Goal: Information Seeking & Learning: Check status

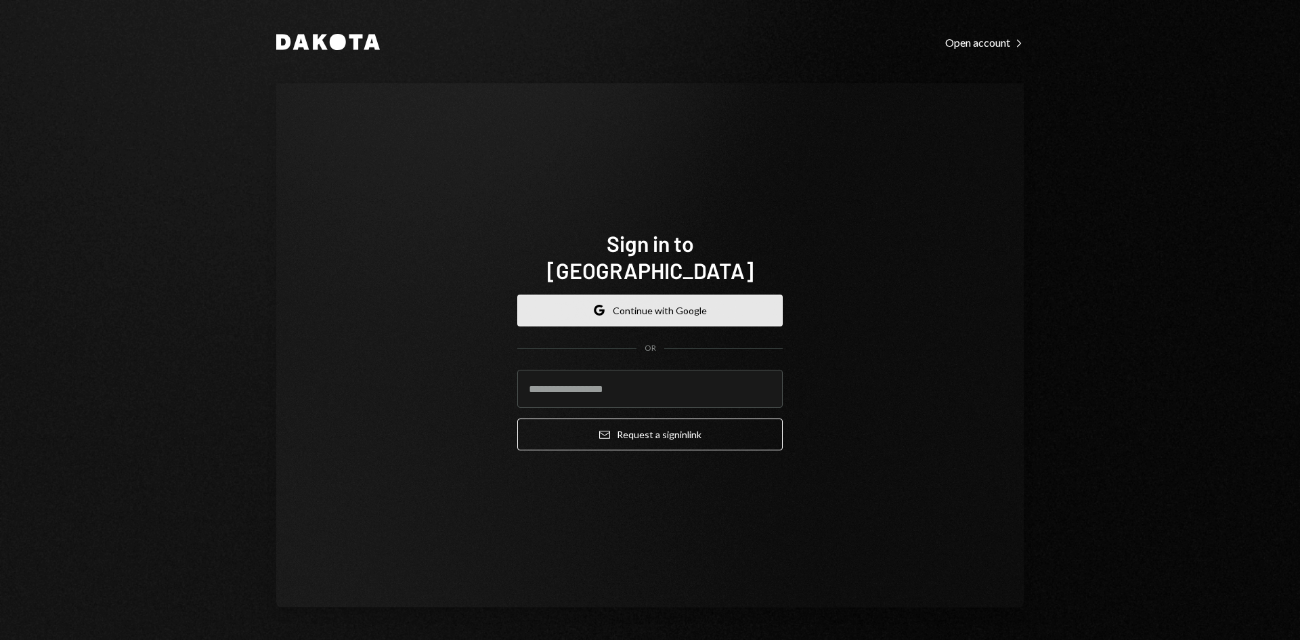
click at [683, 303] on button "Google Continue with Google" at bounding box center [650, 311] width 266 height 32
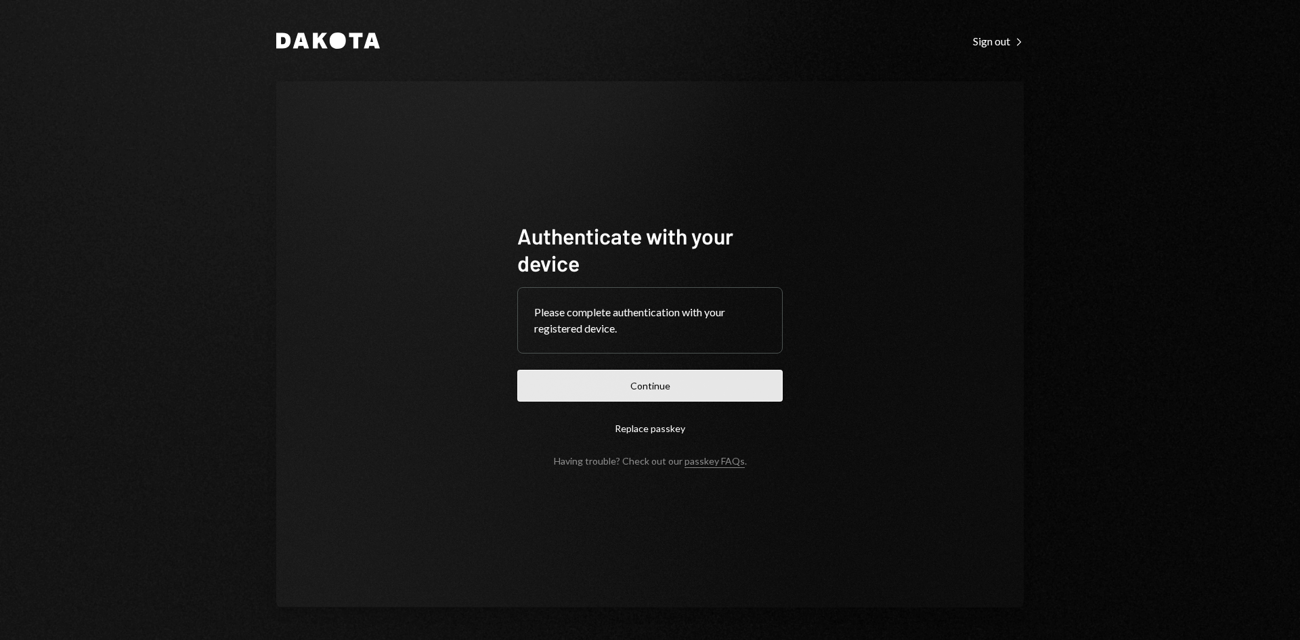
click at [642, 396] on button "Continue" at bounding box center [650, 386] width 266 height 32
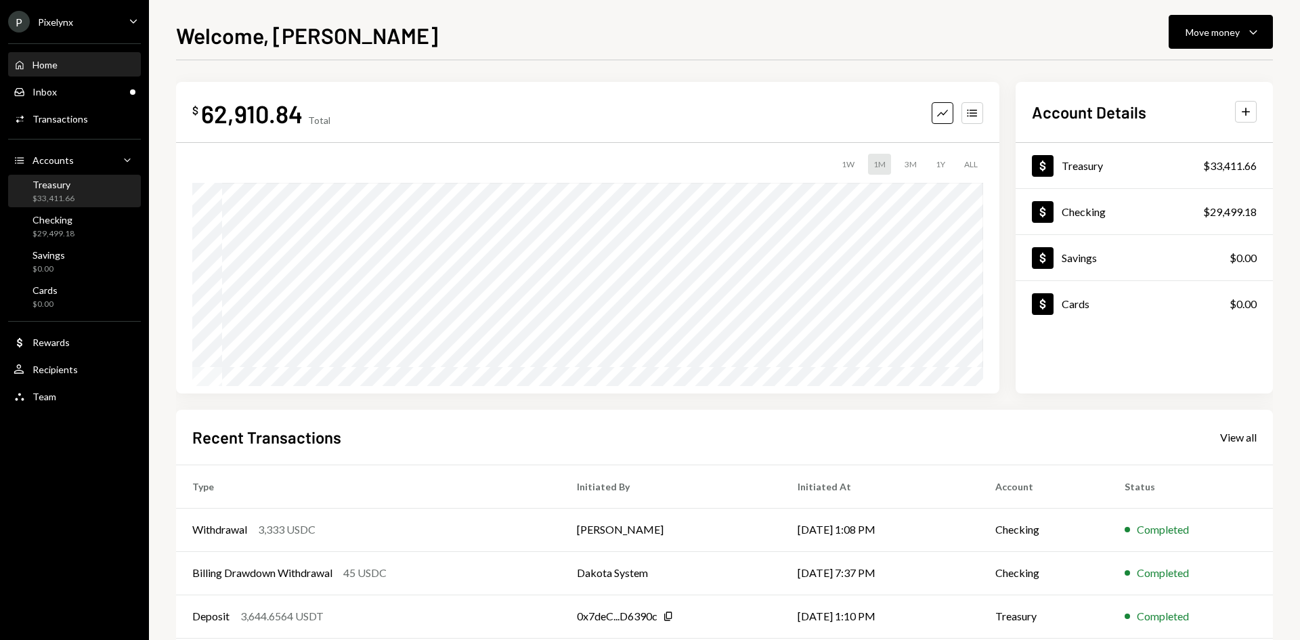
click at [41, 200] on div "$33,411.66" at bounding box center [54, 199] width 42 height 12
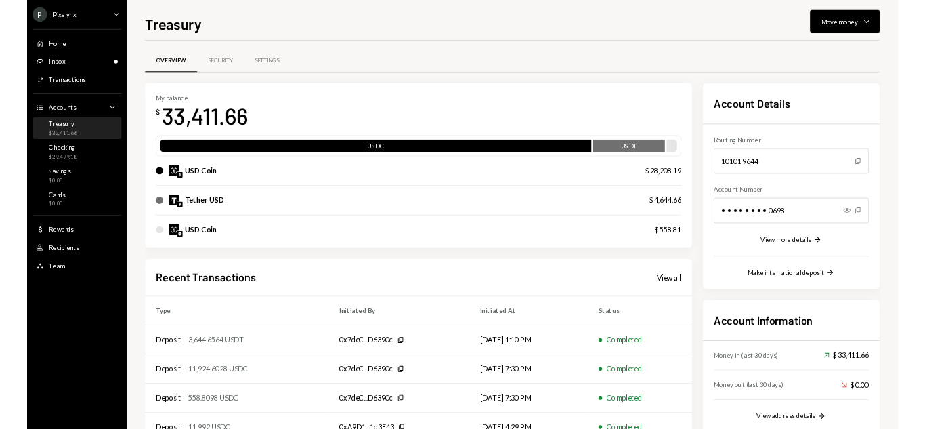
scroll to position [89, 0]
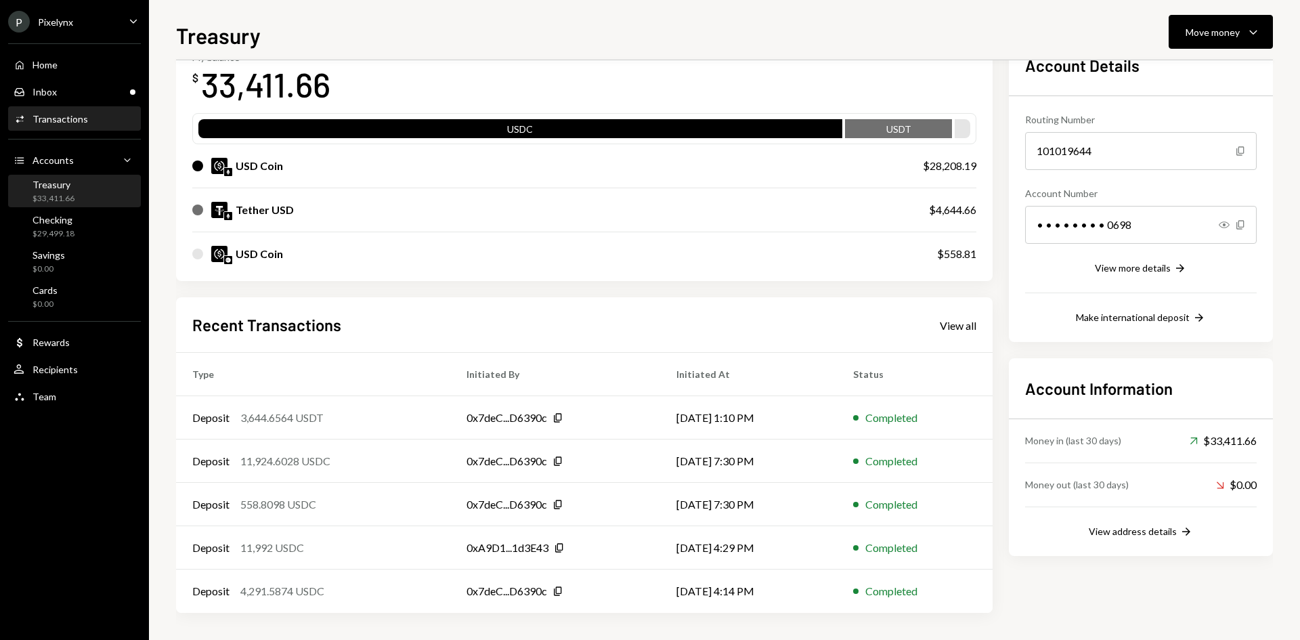
click at [67, 119] on div "Transactions" at bounding box center [61, 119] width 56 height 12
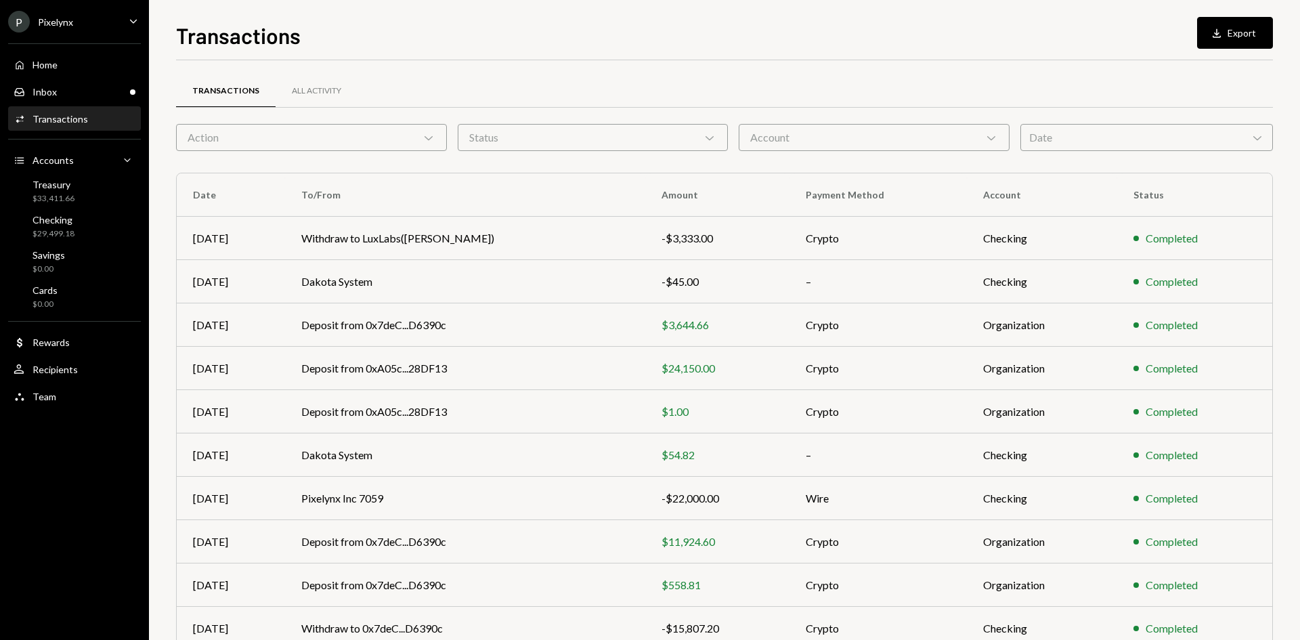
click at [549, 144] on div "Status Chevron Down" at bounding box center [593, 137] width 271 height 27
drag, startPoint x: 536, startPoint y: 170, endPoint x: 450, endPoint y: 155, distance: 86.6
click at [536, 171] on label "Completed" at bounding box center [593, 172] width 260 height 24
click at [482, 171] on button "Completed" at bounding box center [476, 172] width 11 height 11
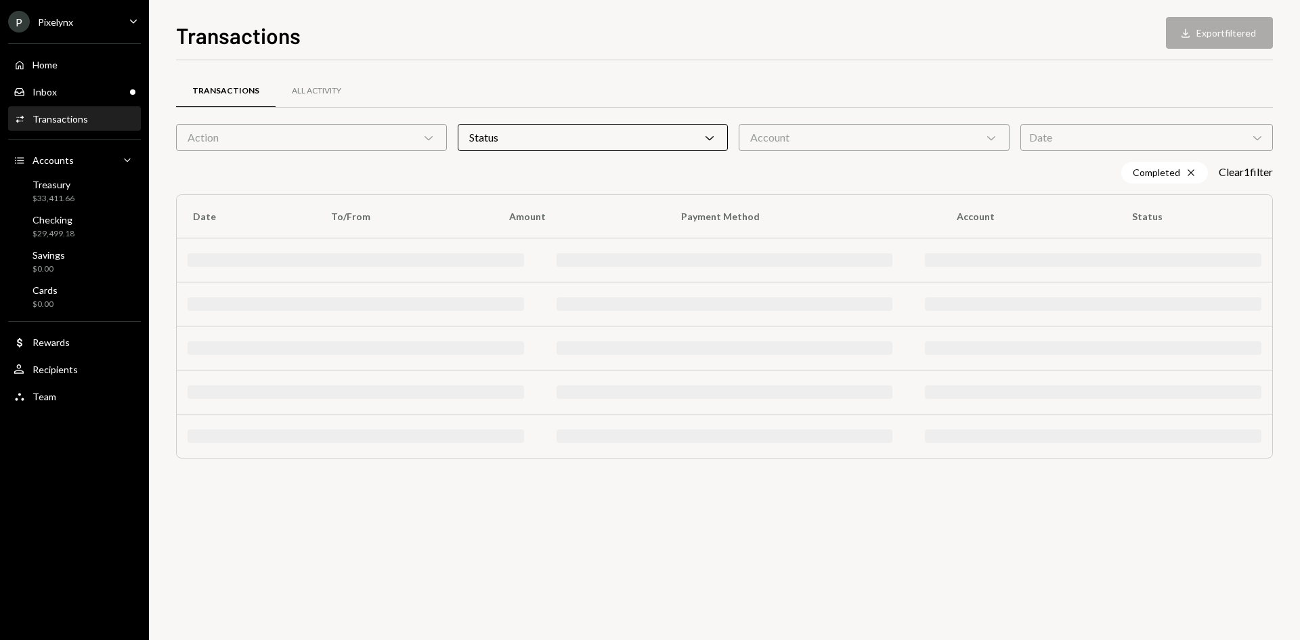
click at [331, 138] on div "Action Chevron Down" at bounding box center [311, 137] width 271 height 27
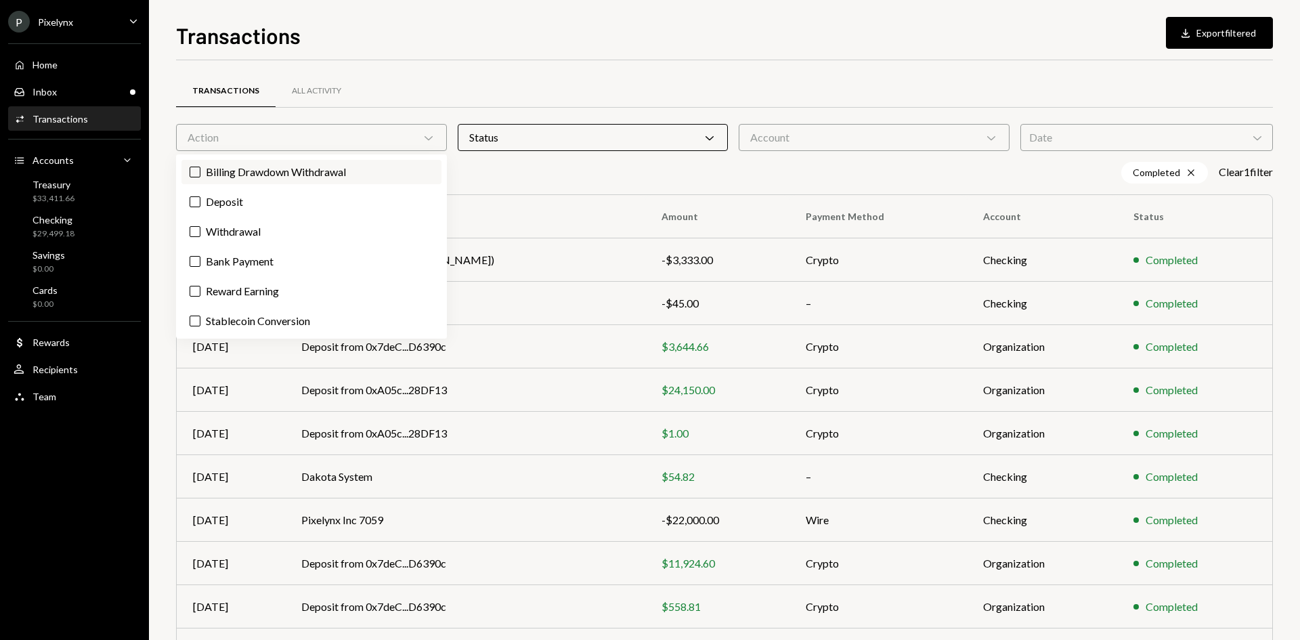
click at [228, 169] on label "Billing Drawdown Withdrawal" at bounding box center [312, 172] width 260 height 24
click at [200, 169] on button "Billing Drawdown Withdrawal" at bounding box center [195, 172] width 11 height 11
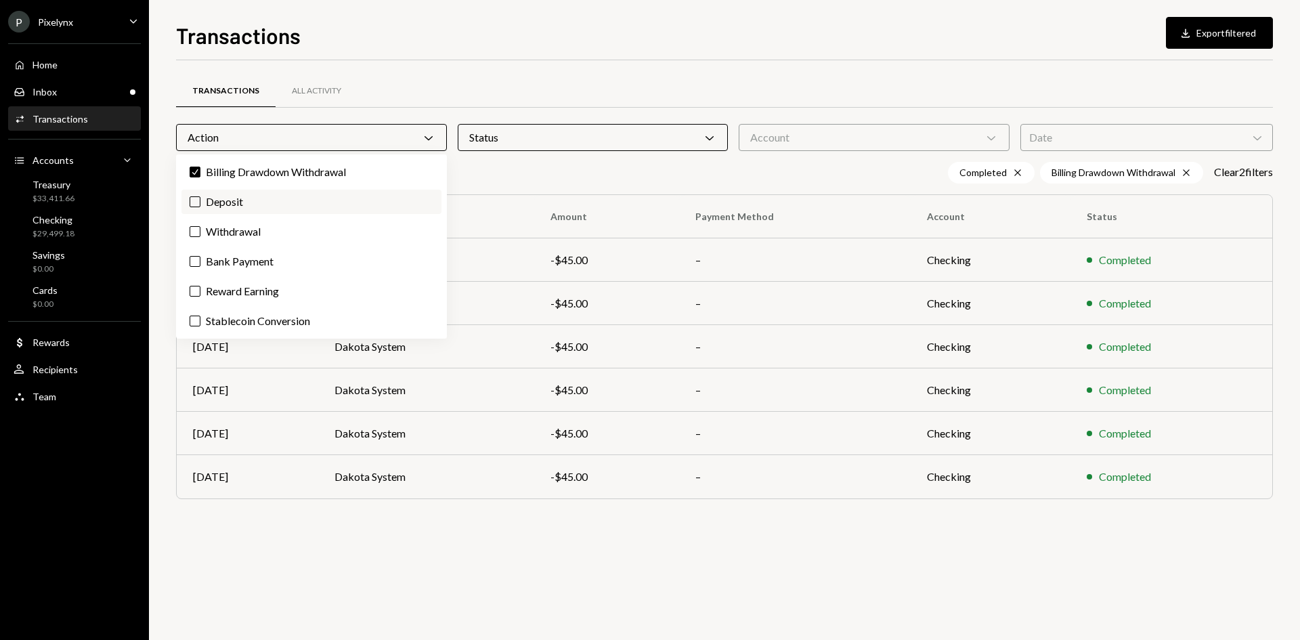
drag, startPoint x: 232, startPoint y: 192, endPoint x: 238, endPoint y: 203, distance: 12.1
click at [233, 194] on label "Deposit" at bounding box center [312, 202] width 260 height 24
click at [200, 196] on button "Deposit" at bounding box center [195, 201] width 11 height 11
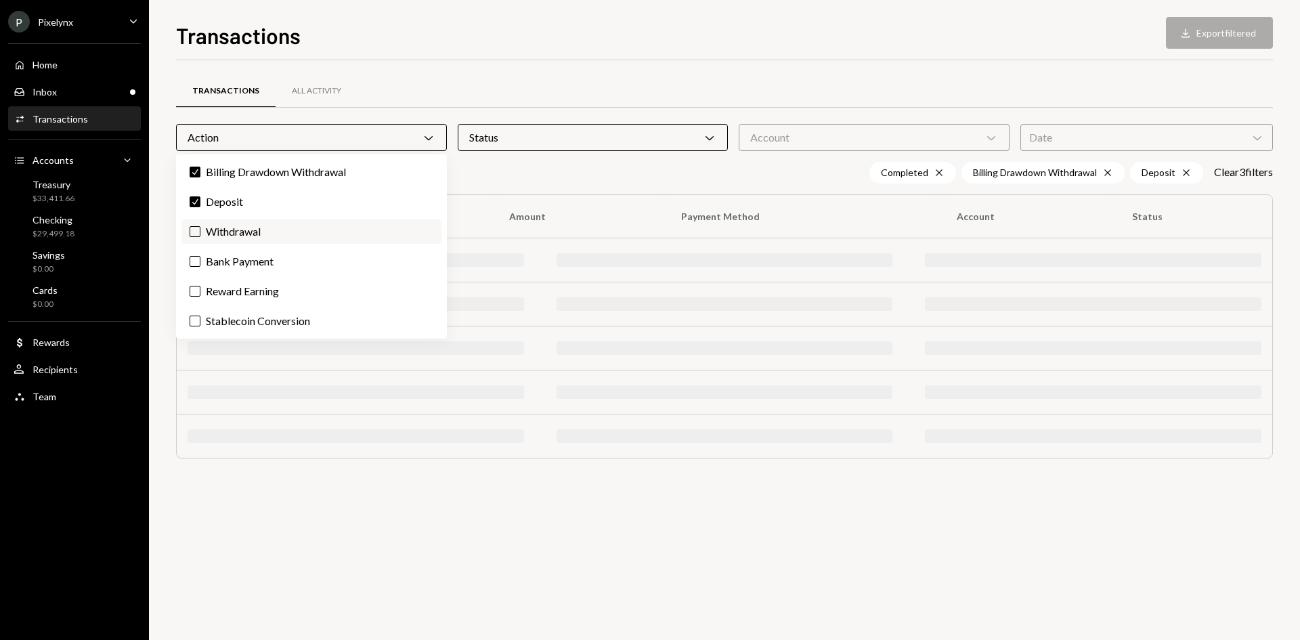
click at [247, 232] on label "Withdrawal" at bounding box center [312, 231] width 260 height 24
click at [200, 232] on button "Withdrawal" at bounding box center [195, 231] width 11 height 11
drag, startPoint x: 254, startPoint y: 271, endPoint x: 255, endPoint y: 296, distance: 25.1
click at [254, 272] on label "Bank Payment" at bounding box center [312, 261] width 260 height 24
click at [200, 267] on button "Bank Payment" at bounding box center [195, 261] width 11 height 11
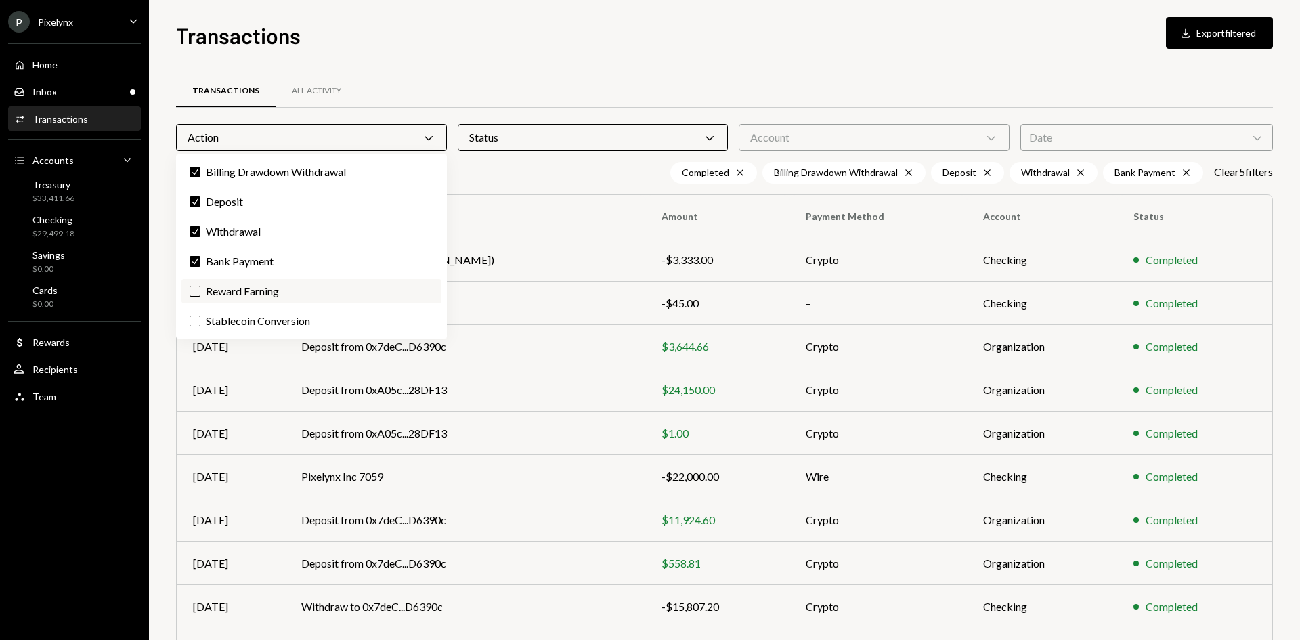
click at [258, 296] on label "Reward Earning" at bounding box center [312, 291] width 260 height 24
click at [200, 296] on button "Reward Earning" at bounding box center [195, 291] width 11 height 11
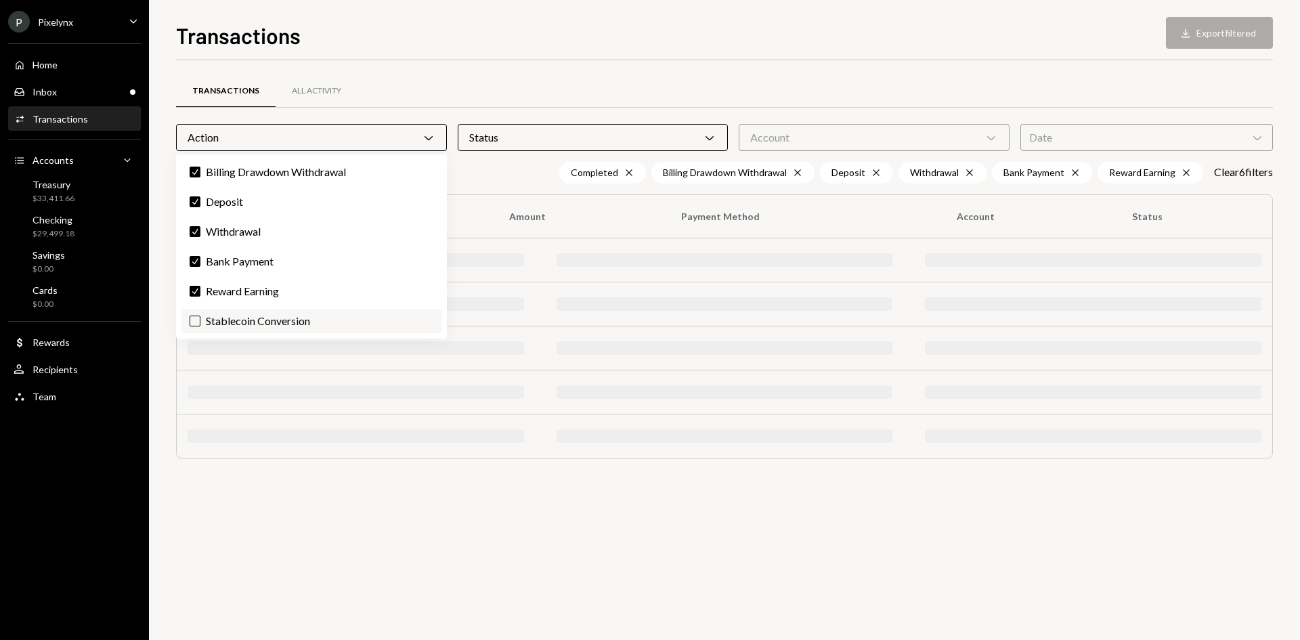
click at [265, 321] on label "Stablecoin Conversion" at bounding box center [312, 321] width 260 height 24
click at [200, 321] on button "Stablecoin Conversion" at bounding box center [195, 321] width 11 height 11
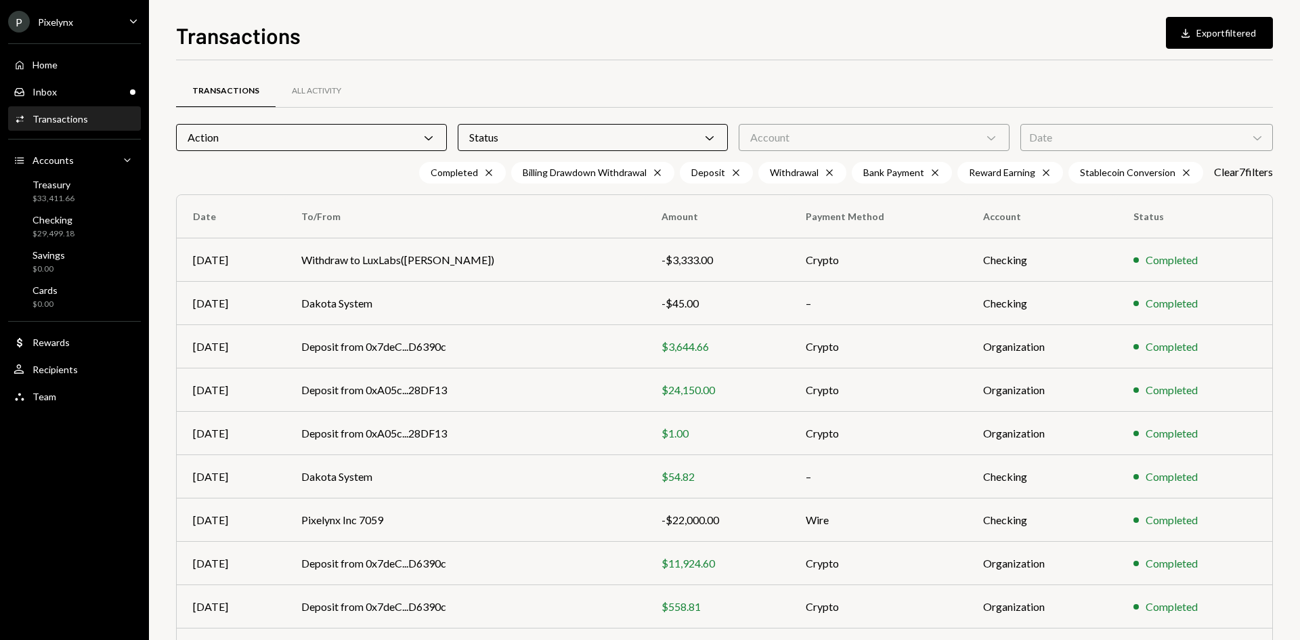
click at [788, 132] on div "Account Chevron Down" at bounding box center [874, 137] width 271 height 27
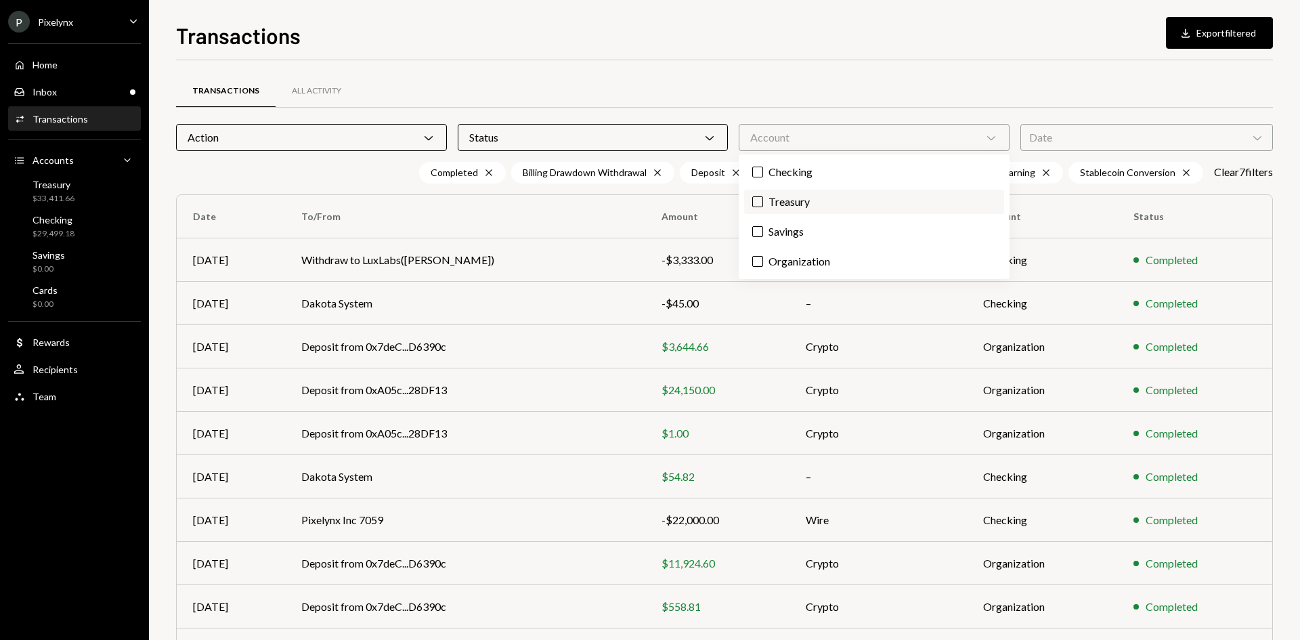
click at [793, 205] on label "Treasury" at bounding box center [874, 202] width 260 height 24
click at [763, 205] on button "Treasury" at bounding box center [758, 201] width 11 height 11
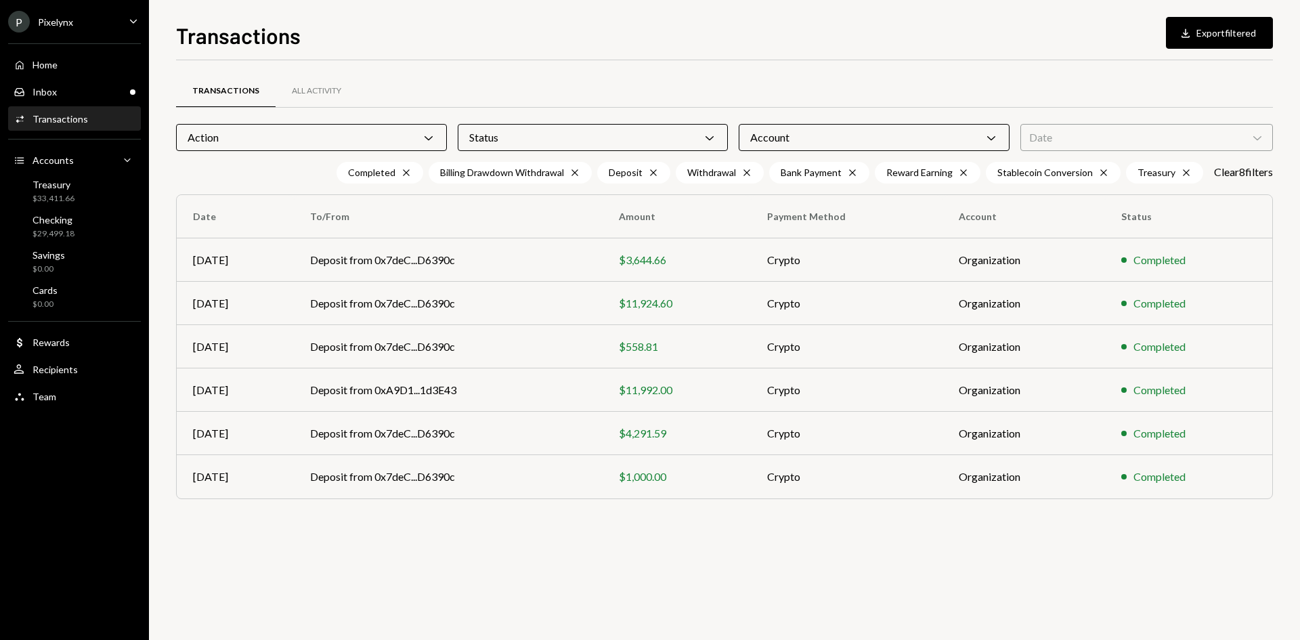
click at [1076, 139] on div "Date Chevron Down" at bounding box center [1147, 137] width 253 height 27
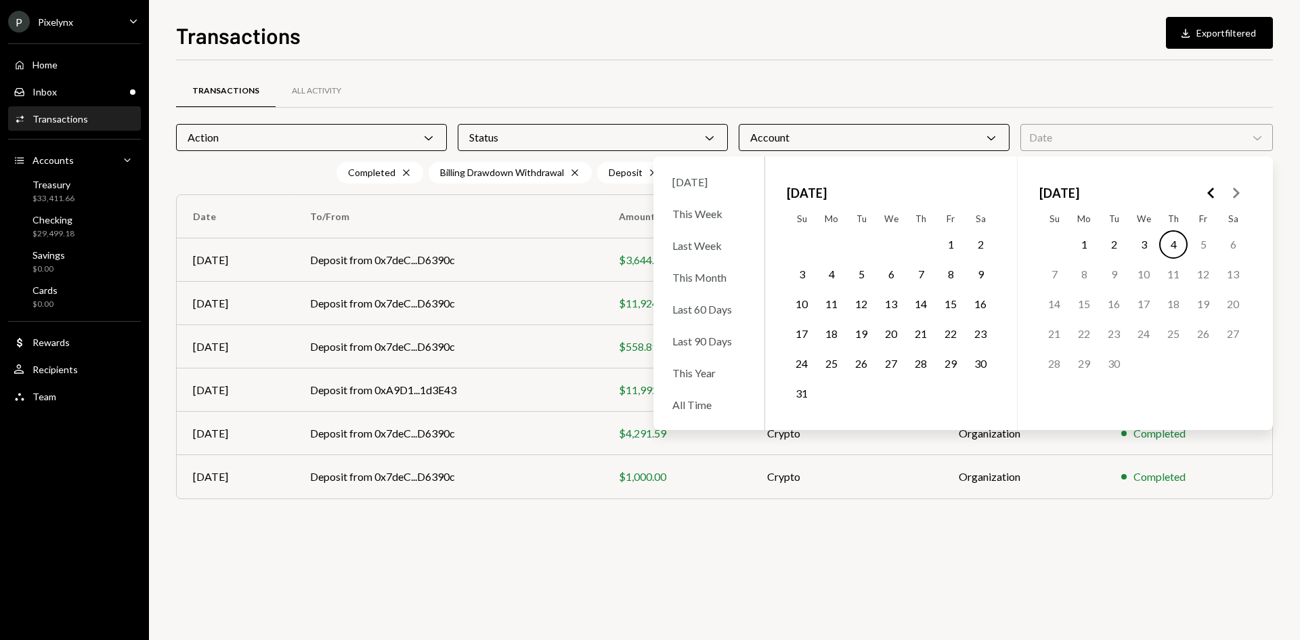
click at [952, 249] on button "1" at bounding box center [951, 244] width 28 height 28
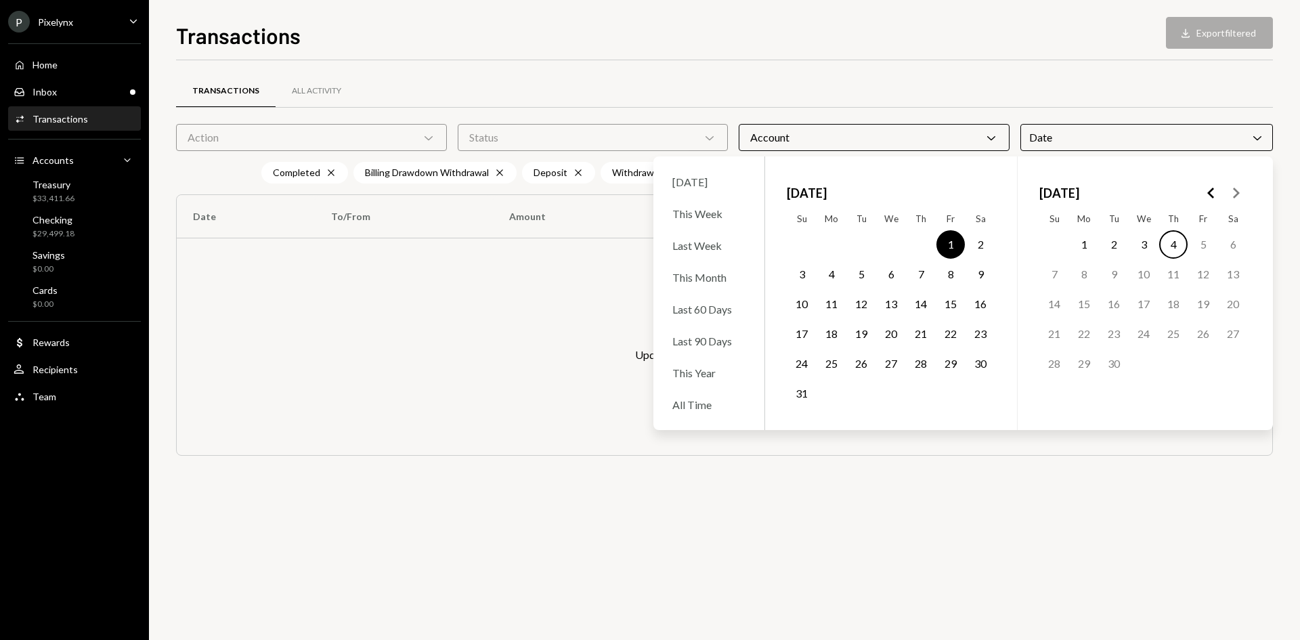
click at [792, 392] on button "31" at bounding box center [802, 393] width 28 height 28
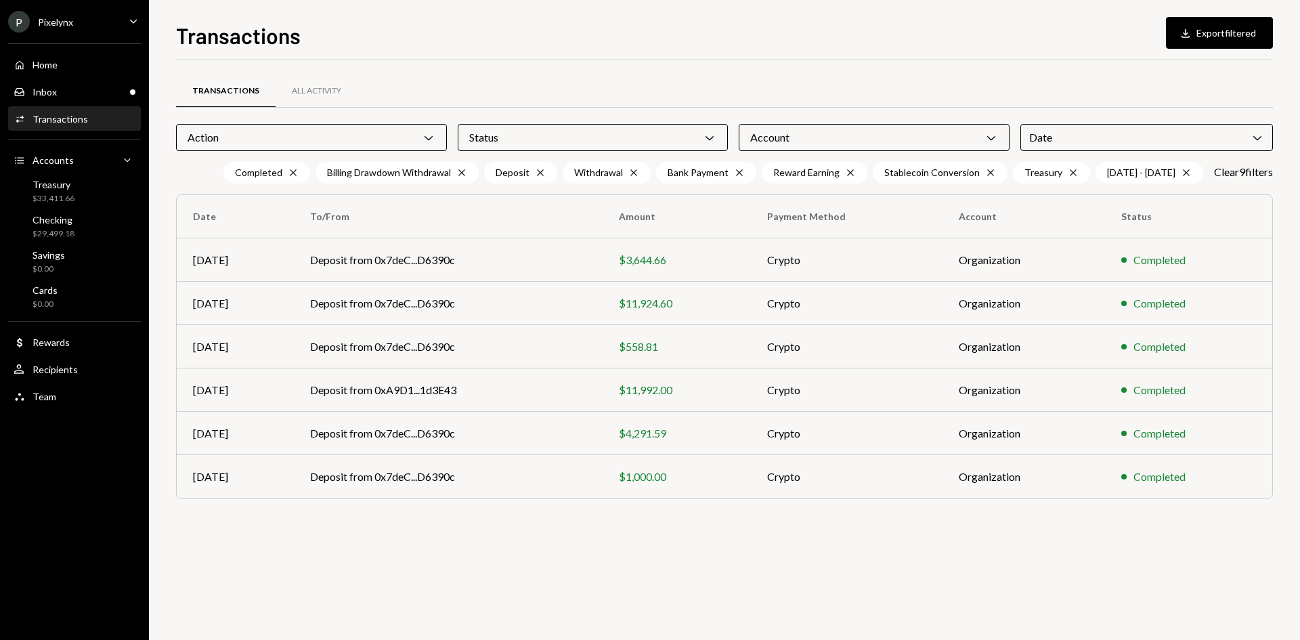
click at [797, 567] on div "Transactions All Activity Action Chevron Down Status Chevron Down Account Chevr…" at bounding box center [724, 350] width 1097 height 580
click at [1128, 129] on div "Date Chevron Down" at bounding box center [1147, 137] width 253 height 27
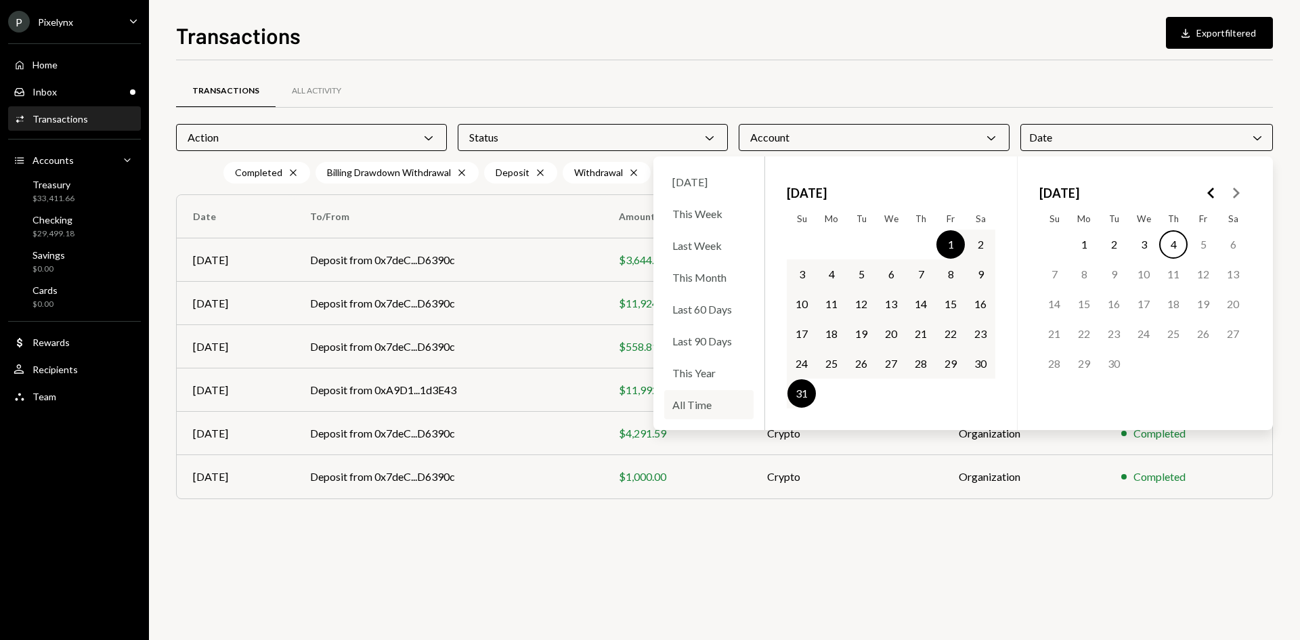
click at [700, 402] on div "All Time" at bounding box center [708, 404] width 89 height 29
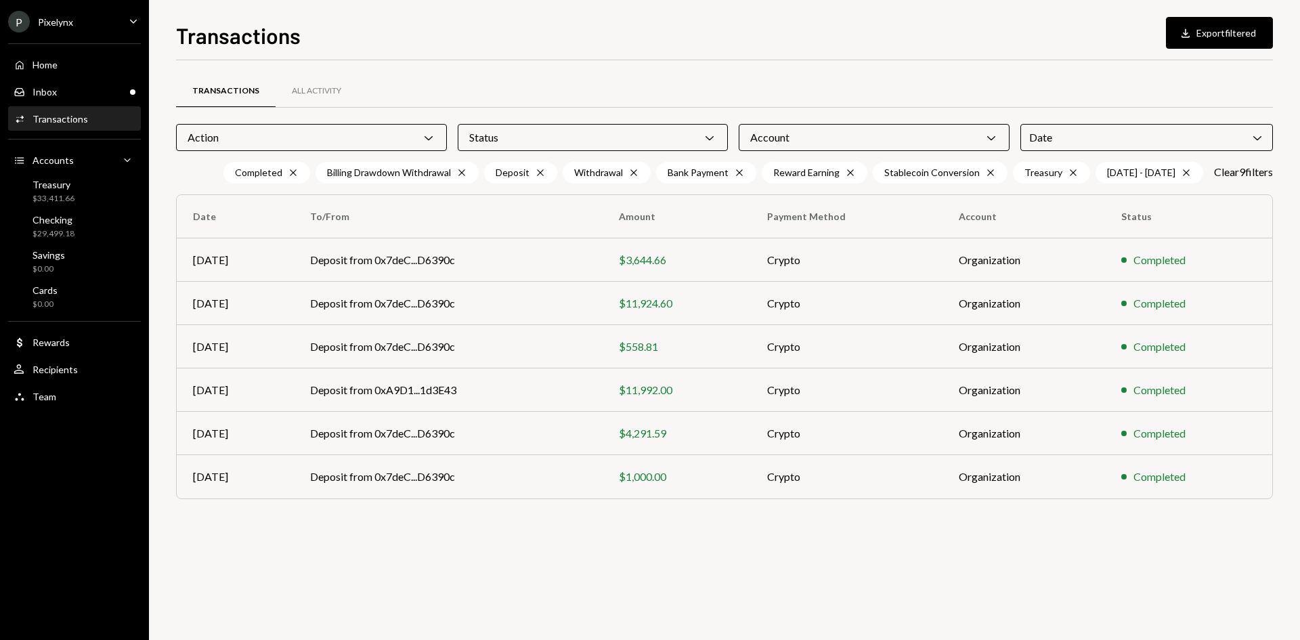
click at [374, 576] on div "Transactions All Activity Action Chevron Down Status Chevron Down Account Chevr…" at bounding box center [724, 350] width 1097 height 580
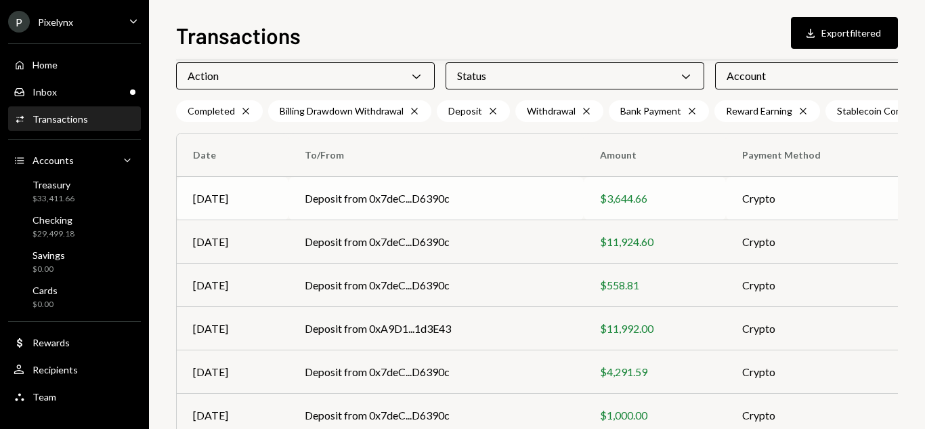
scroll to position [116, 0]
